Goal: Register for event/course

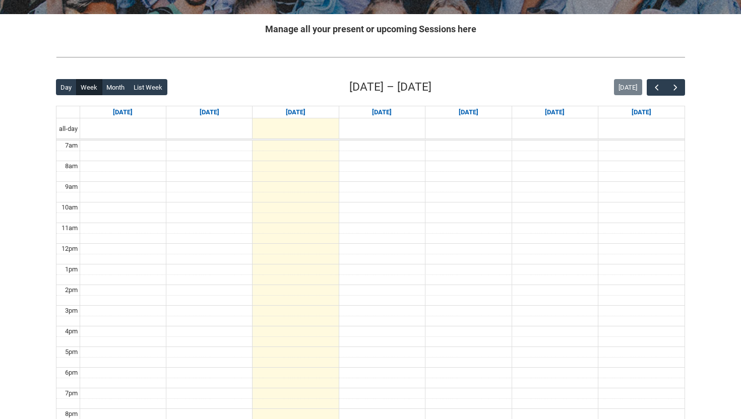
scroll to position [86, 0]
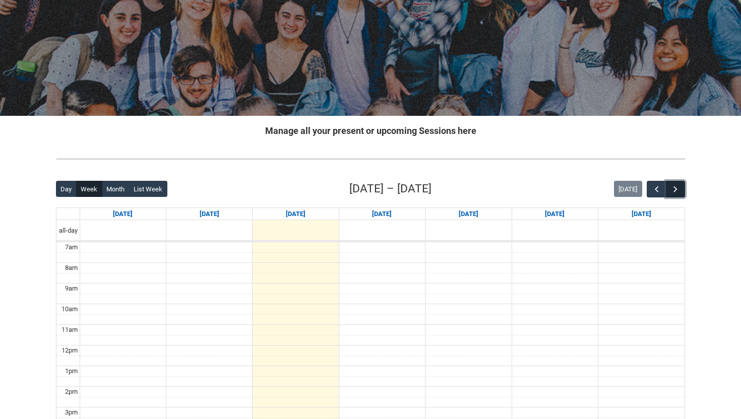
click at [680, 192] on span "button" at bounding box center [675, 190] width 10 height 10
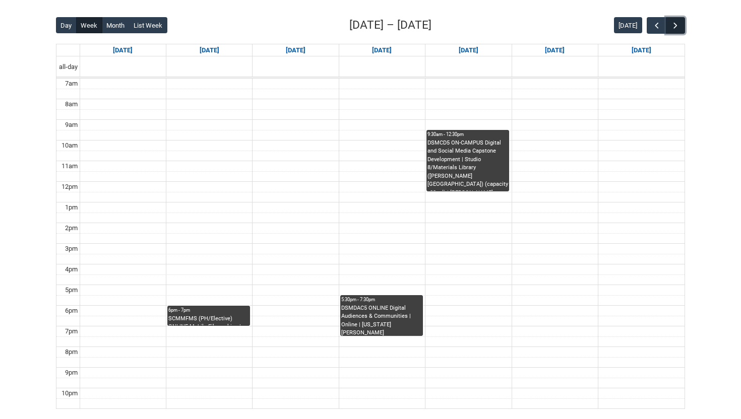
scroll to position [210, 0]
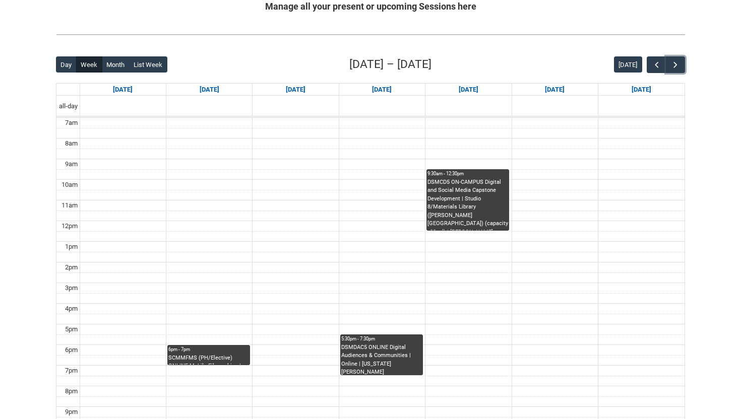
click at [200, 355] on div "SCMMFMS (PH/Elective) ONLINE Mobile Filmmaking | Online | [PERSON_NAME]" at bounding box center [208, 359] width 81 height 11
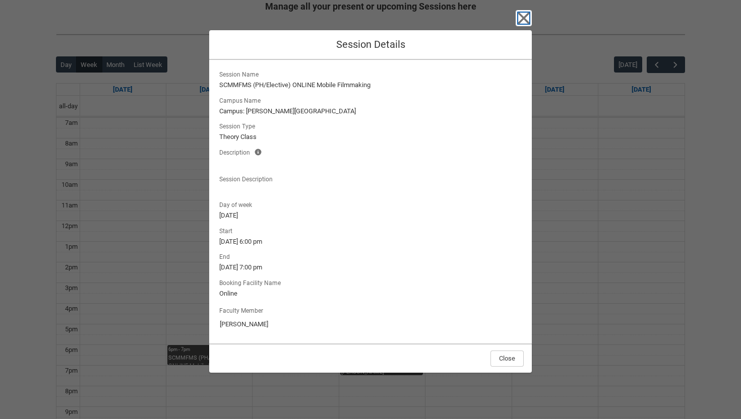
click at [522, 17] on icon "button" at bounding box center [524, 19] width 12 height 12
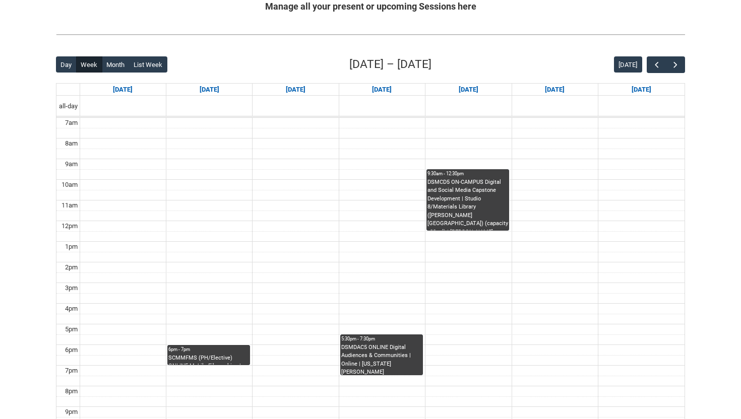
click at [201, 360] on div "SCMMFMS (PH/Elective) ONLINE Mobile Filmmaking | Online | [PERSON_NAME]" at bounding box center [208, 359] width 81 height 11
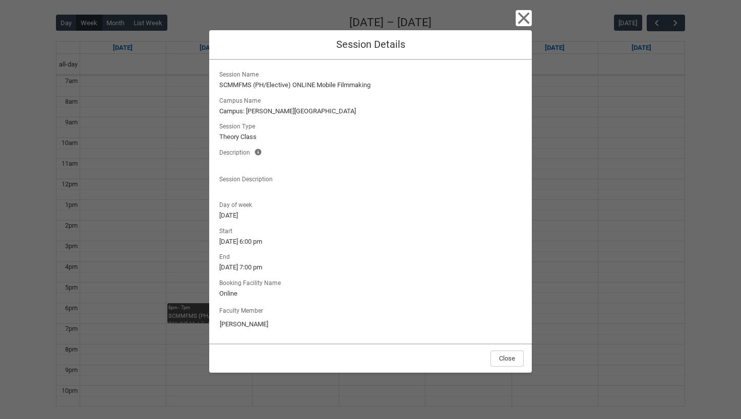
scroll to position [261, 0]
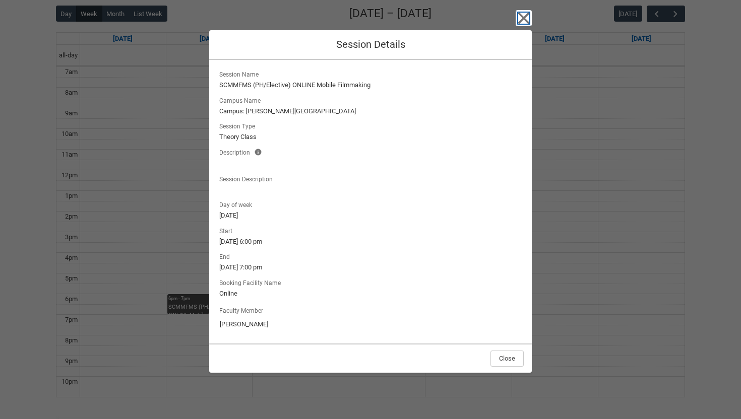
click at [527, 14] on icon "button" at bounding box center [524, 19] width 12 height 12
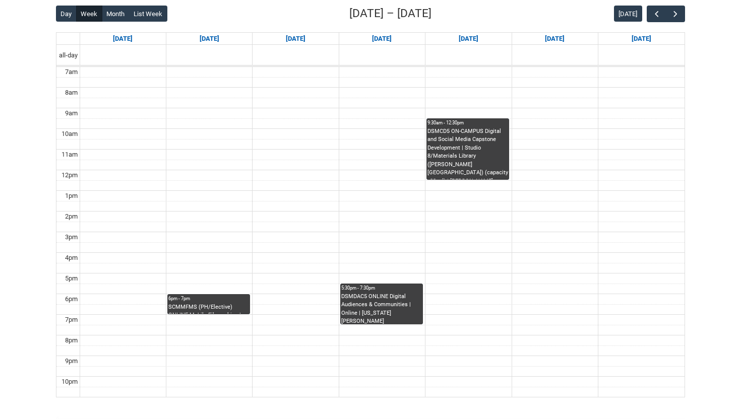
click at [214, 308] on div "SCMMFMS (PH/Elective) ONLINE Mobile Filmmaking | Online | [PERSON_NAME]" at bounding box center [208, 308] width 81 height 11
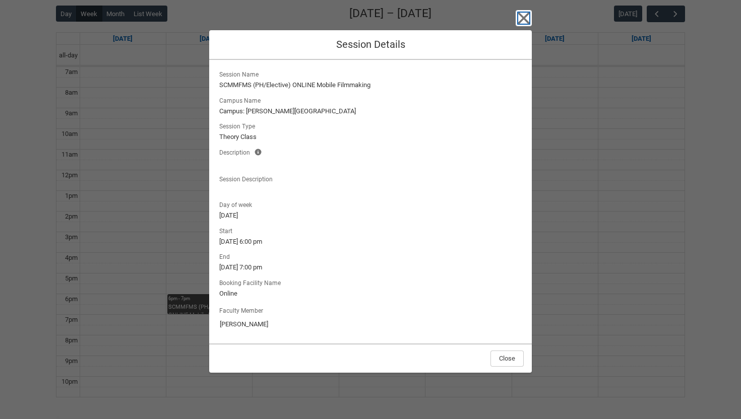
click at [523, 22] on icon "button" at bounding box center [524, 18] width 16 height 16
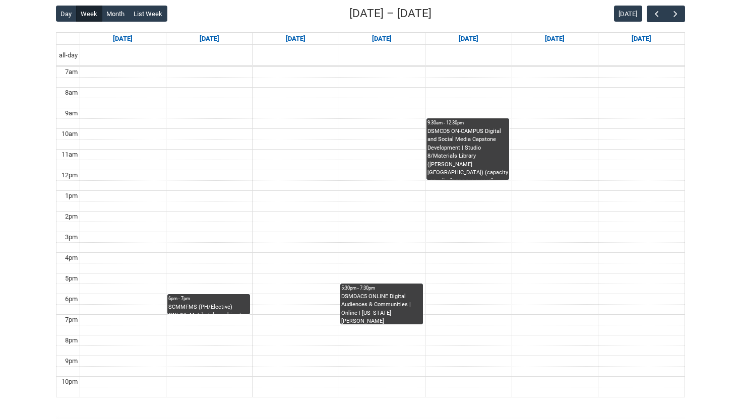
click at [375, 292] on div "5:30pm - 7:30pm" at bounding box center [381, 288] width 81 height 7
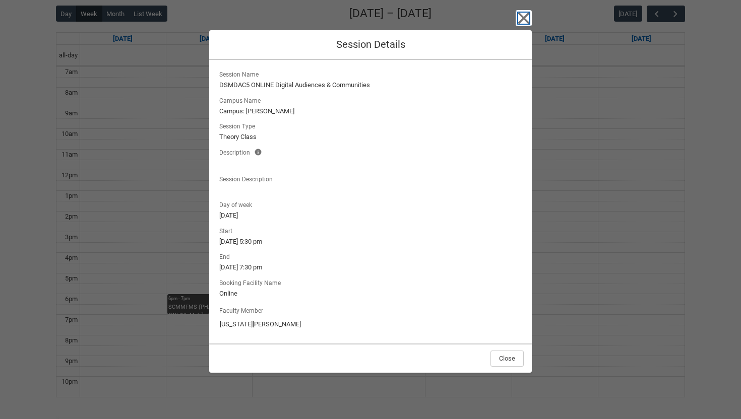
click at [525, 16] on icon "button" at bounding box center [524, 19] width 12 height 12
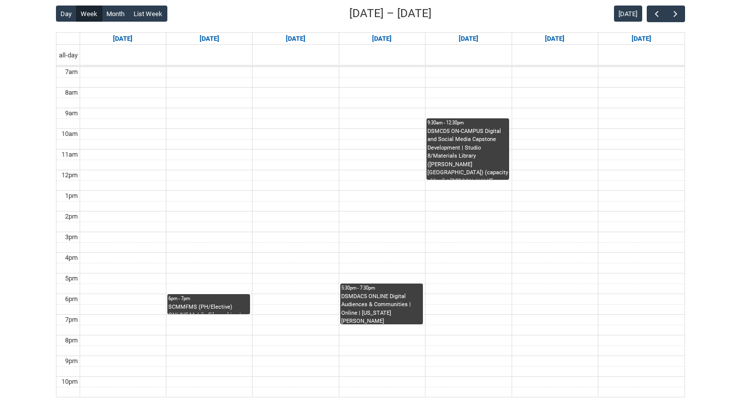
click at [470, 138] on div "DSMCD5 ON-CAMPUS Digital and Social Media Capstone Development | Studio 8/Mater…" at bounding box center [468, 154] width 81 height 52
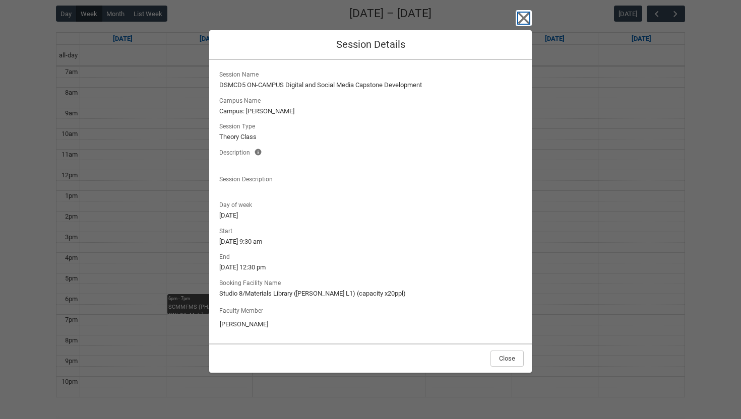
click at [521, 21] on icon "button" at bounding box center [524, 19] width 12 height 12
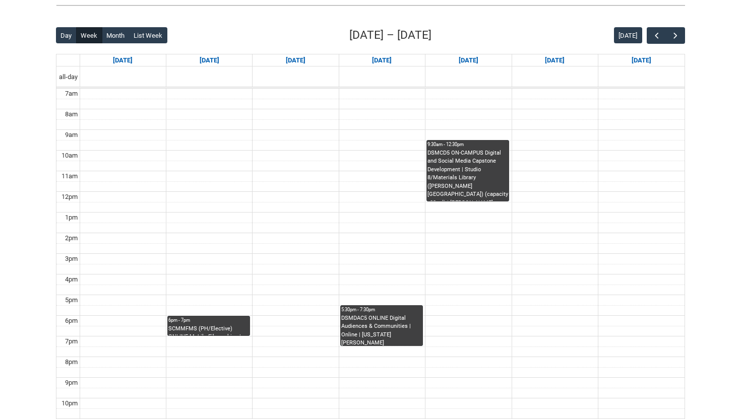
scroll to position [240, 0]
click at [228, 321] on div "6pm - 7pm" at bounding box center [208, 320] width 81 height 7
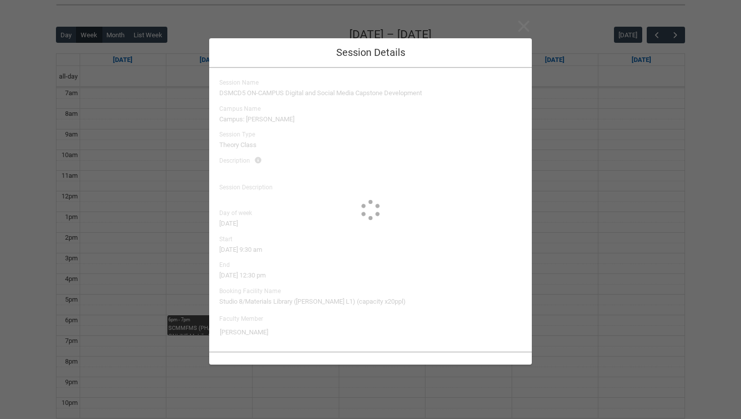
type input "[PERSON_NAME]"
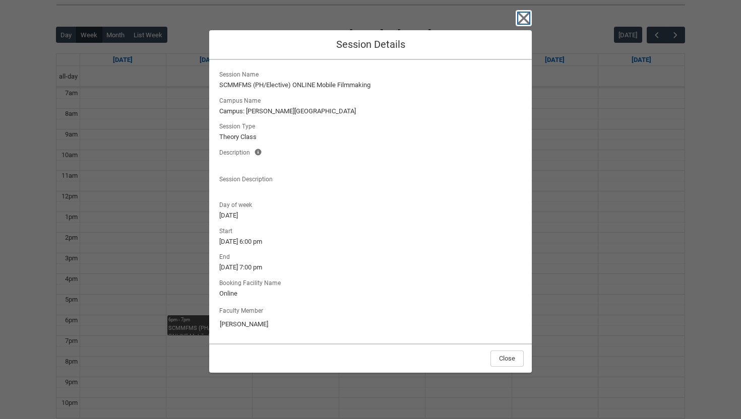
click at [529, 18] on icon "button" at bounding box center [524, 18] width 16 height 16
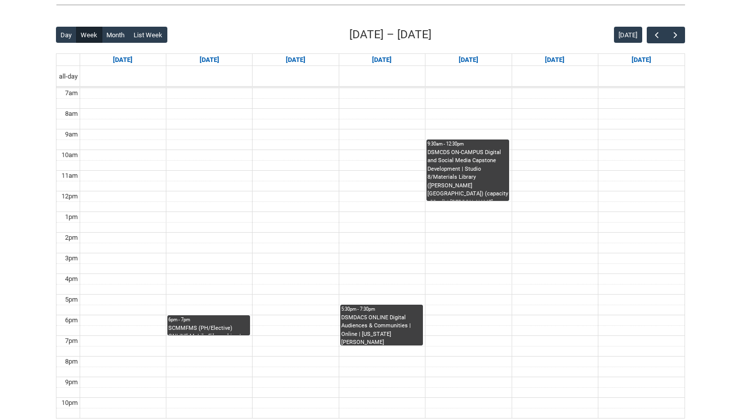
scroll to position [253, 0]
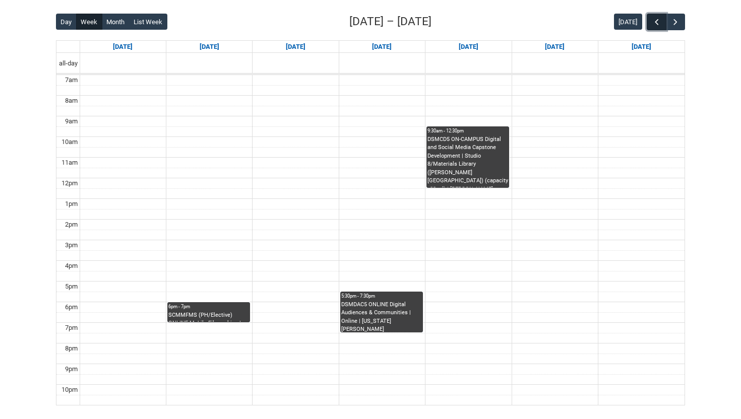
click at [653, 21] on span "button" at bounding box center [657, 22] width 10 height 10
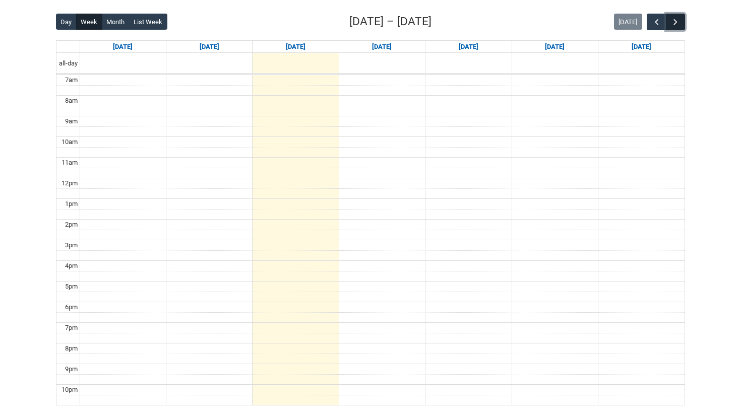
click at [678, 21] on span "button" at bounding box center [675, 22] width 10 height 10
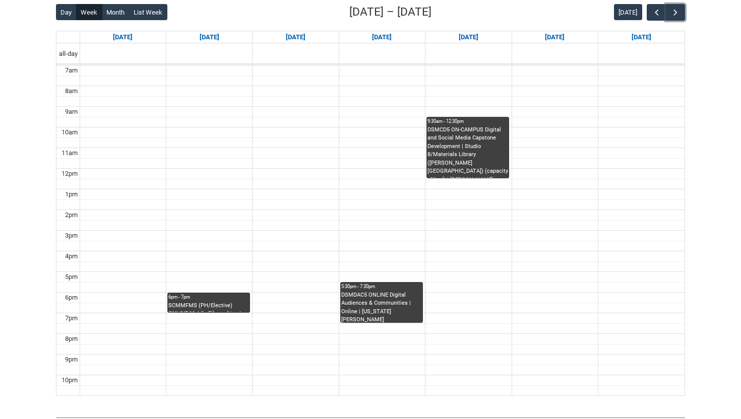
scroll to position [259, 0]
